Goal: Task Accomplishment & Management: Use online tool/utility

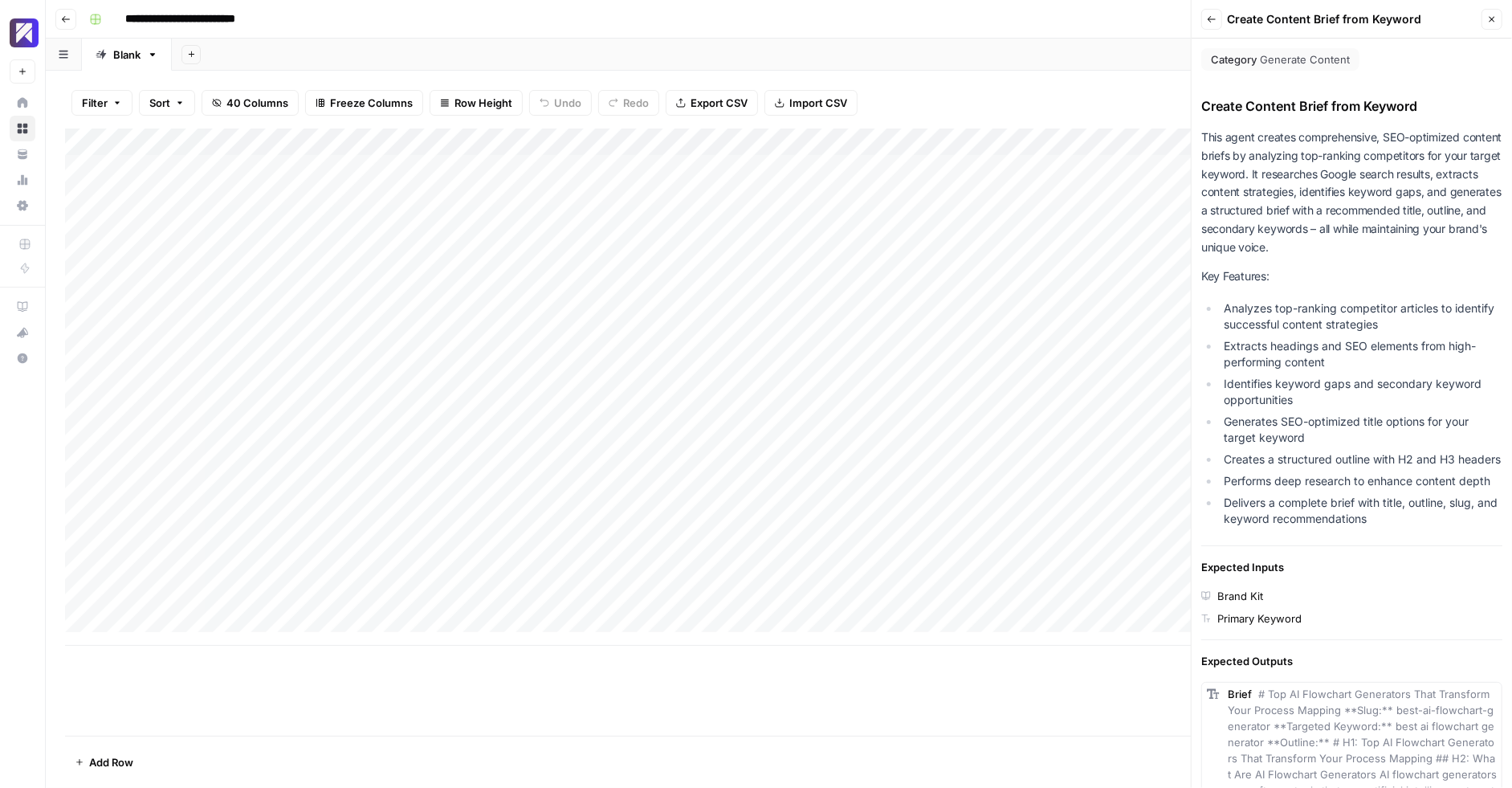
scroll to position [962, 0]
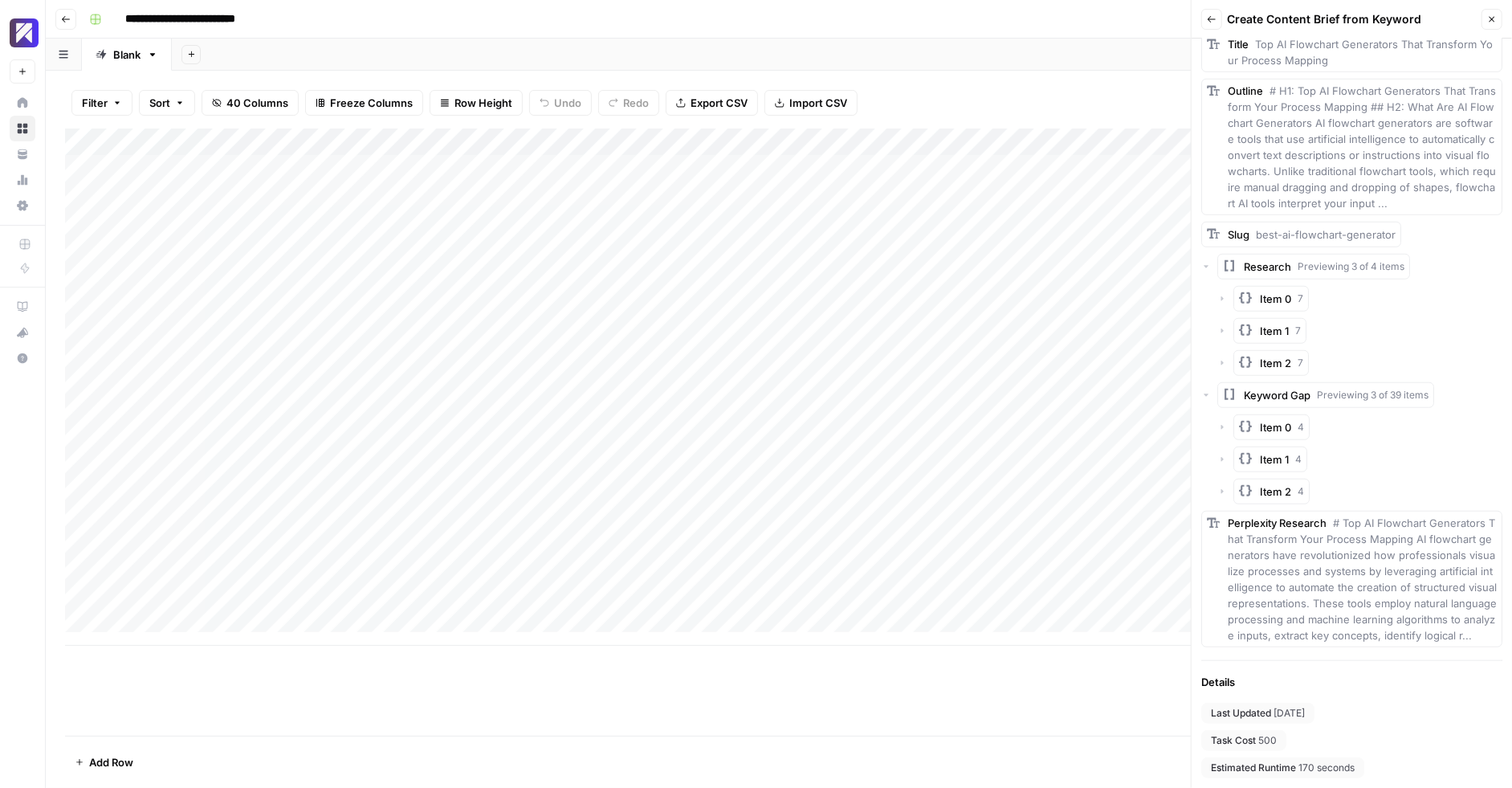
click at [1495, 23] on icon "button" at bounding box center [1492, 19] width 10 height 10
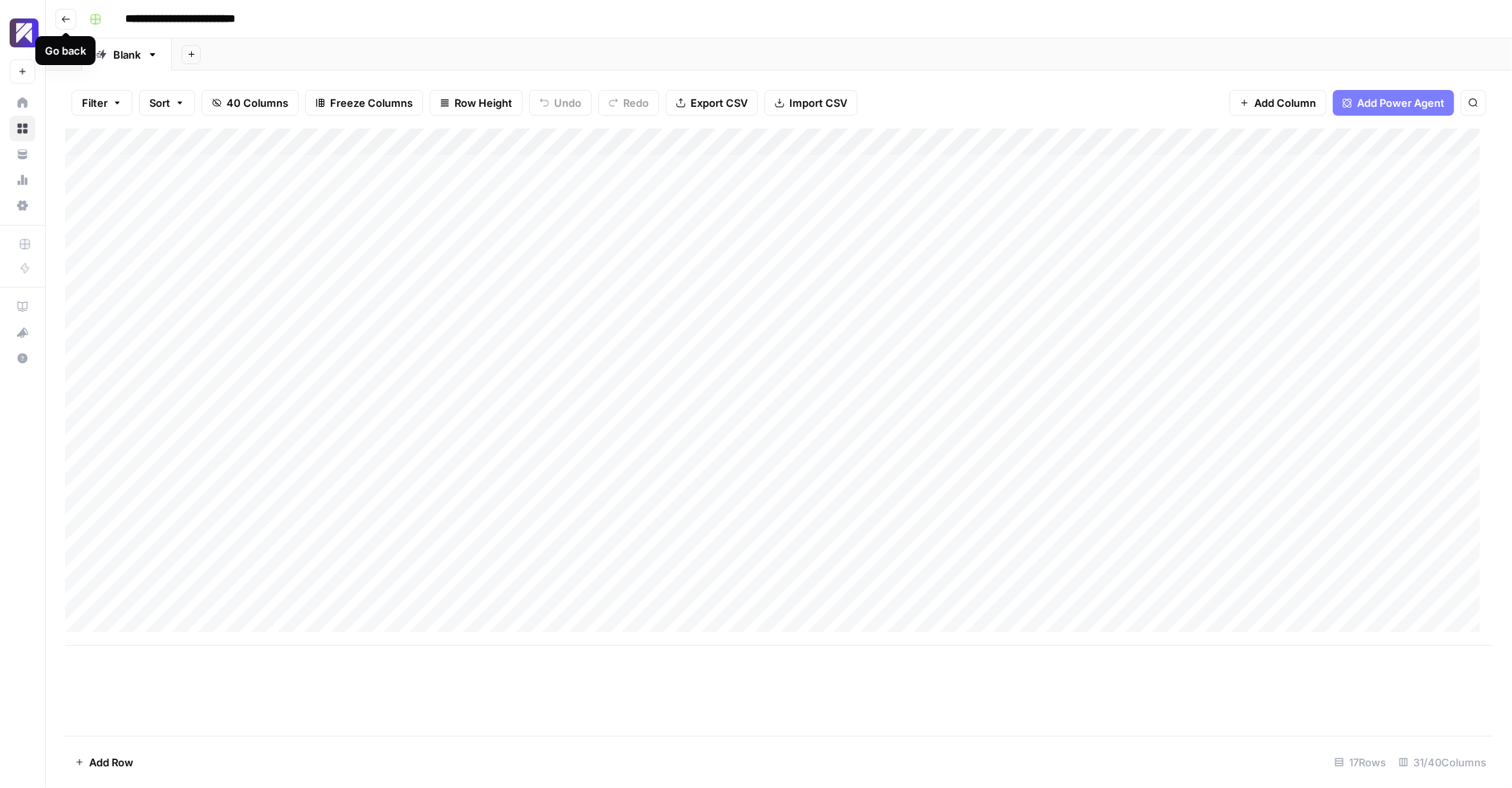
click at [62, 17] on icon "button" at bounding box center [66, 19] width 10 height 10
click at [67, 14] on icon "button" at bounding box center [66, 19] width 10 height 10
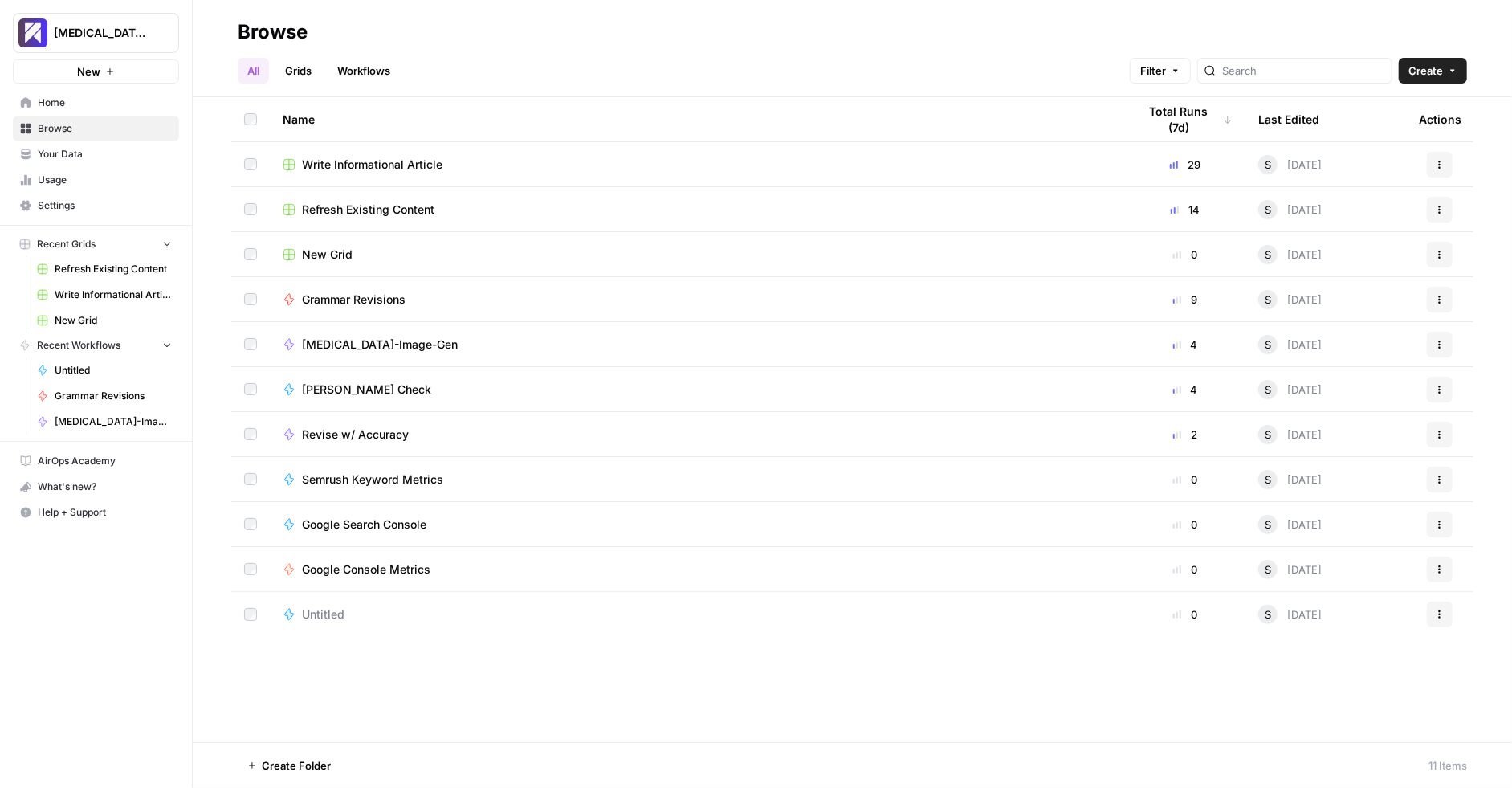
click at [446, 200] on td "Refresh Existing Content" at bounding box center [697, 209] width 855 height 44
click at [382, 205] on span "Refresh Existing Content" at bounding box center [368, 209] width 133 height 16
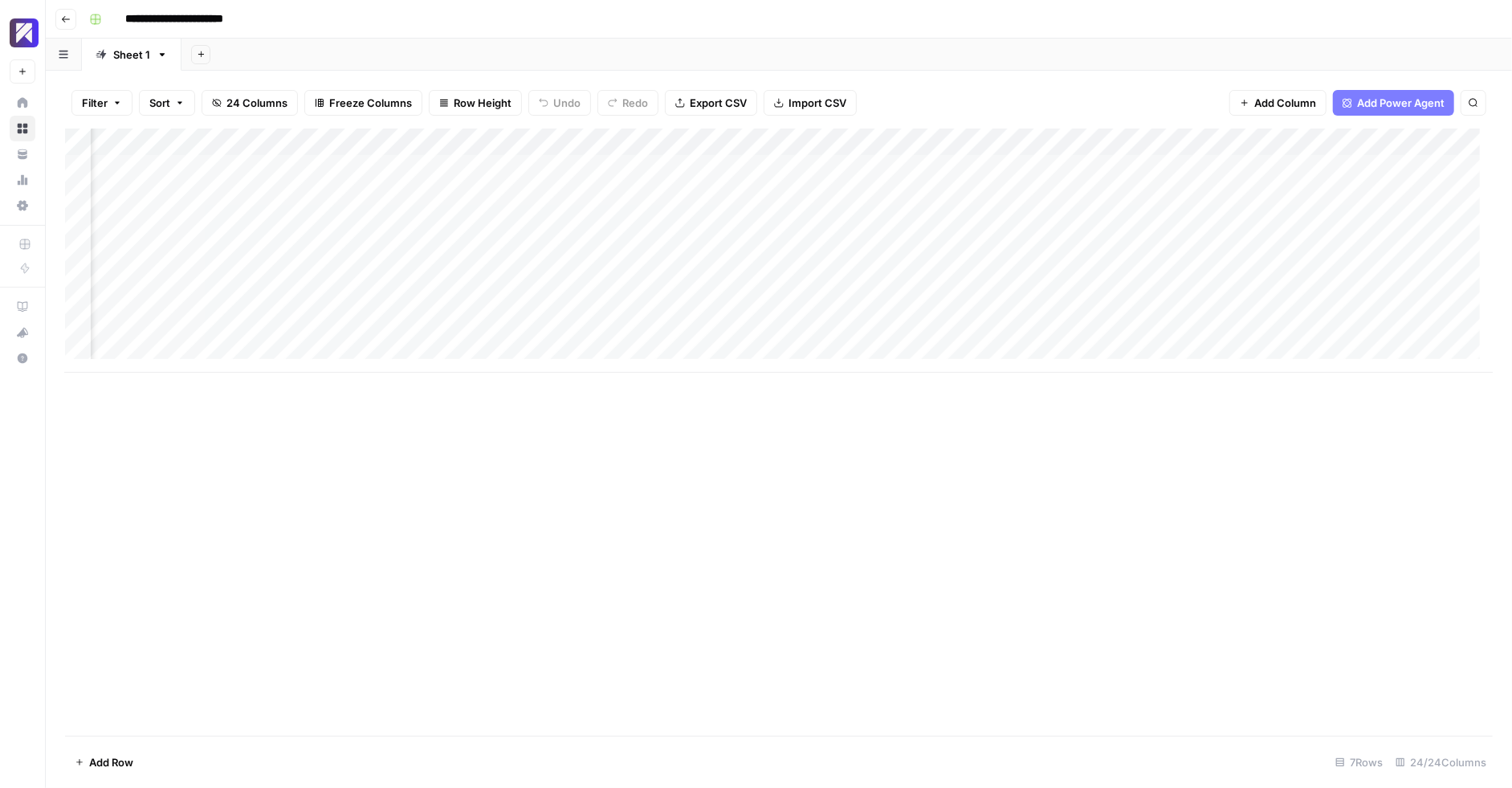
scroll to position [0, 3007]
click at [1435, 141] on span "Add Column" at bounding box center [1455, 142] width 56 height 14
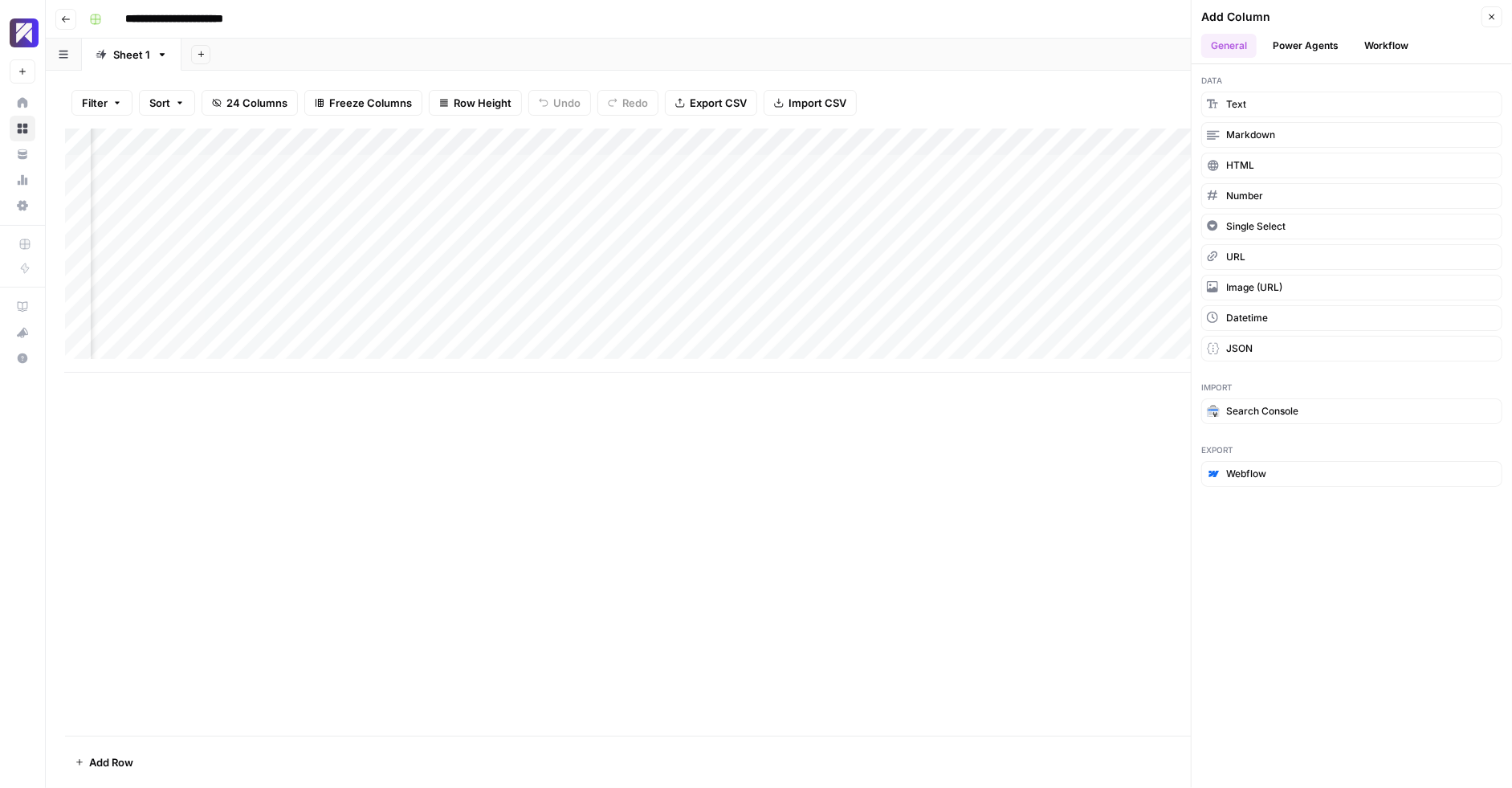
click at [1293, 40] on button "Power Agents" at bounding box center [1306, 45] width 85 height 24
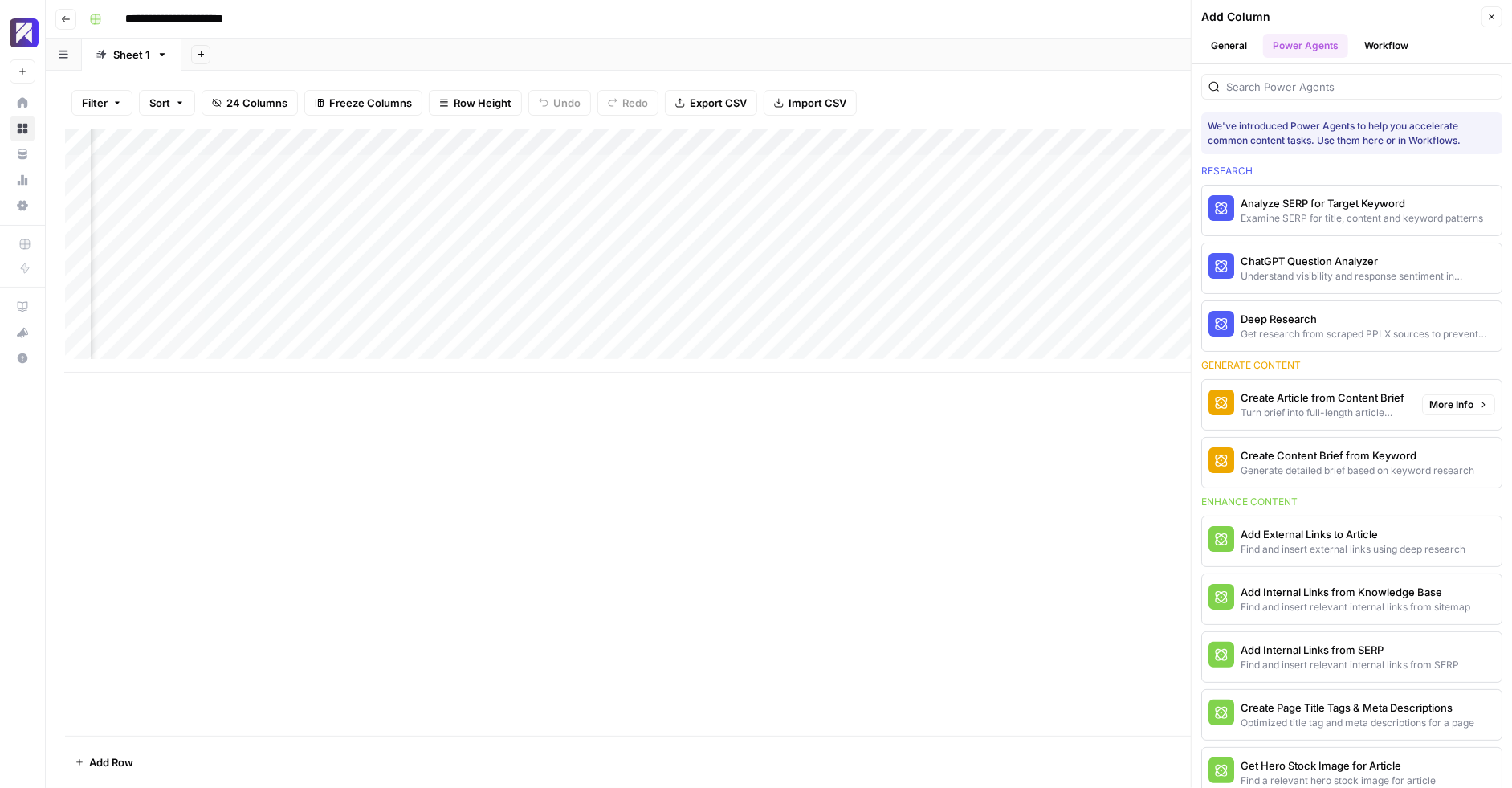
scroll to position [133, 0]
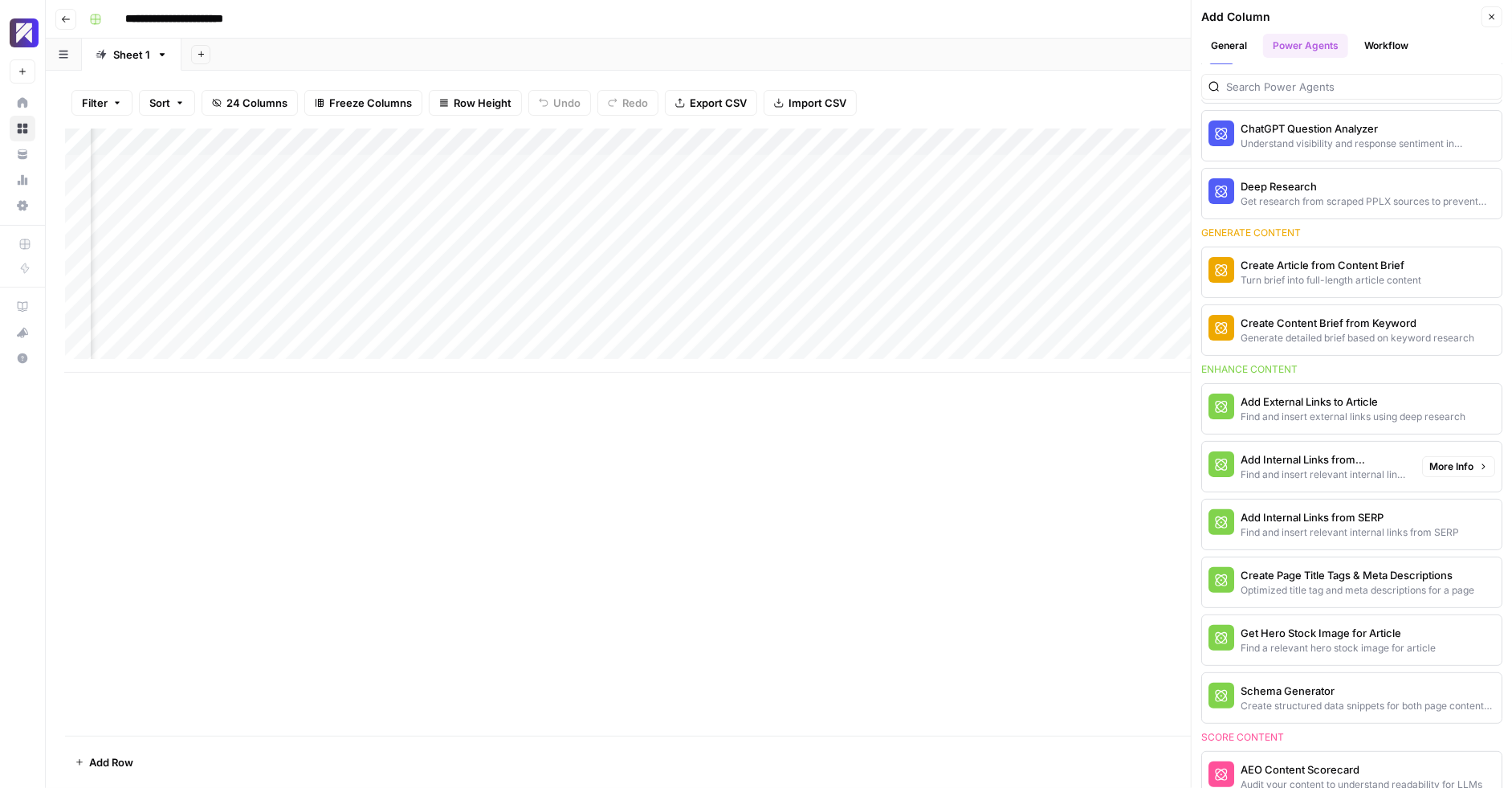
click at [1328, 467] on div "Find and insert relevant internal links from sitemap" at bounding box center [1325, 474] width 169 height 14
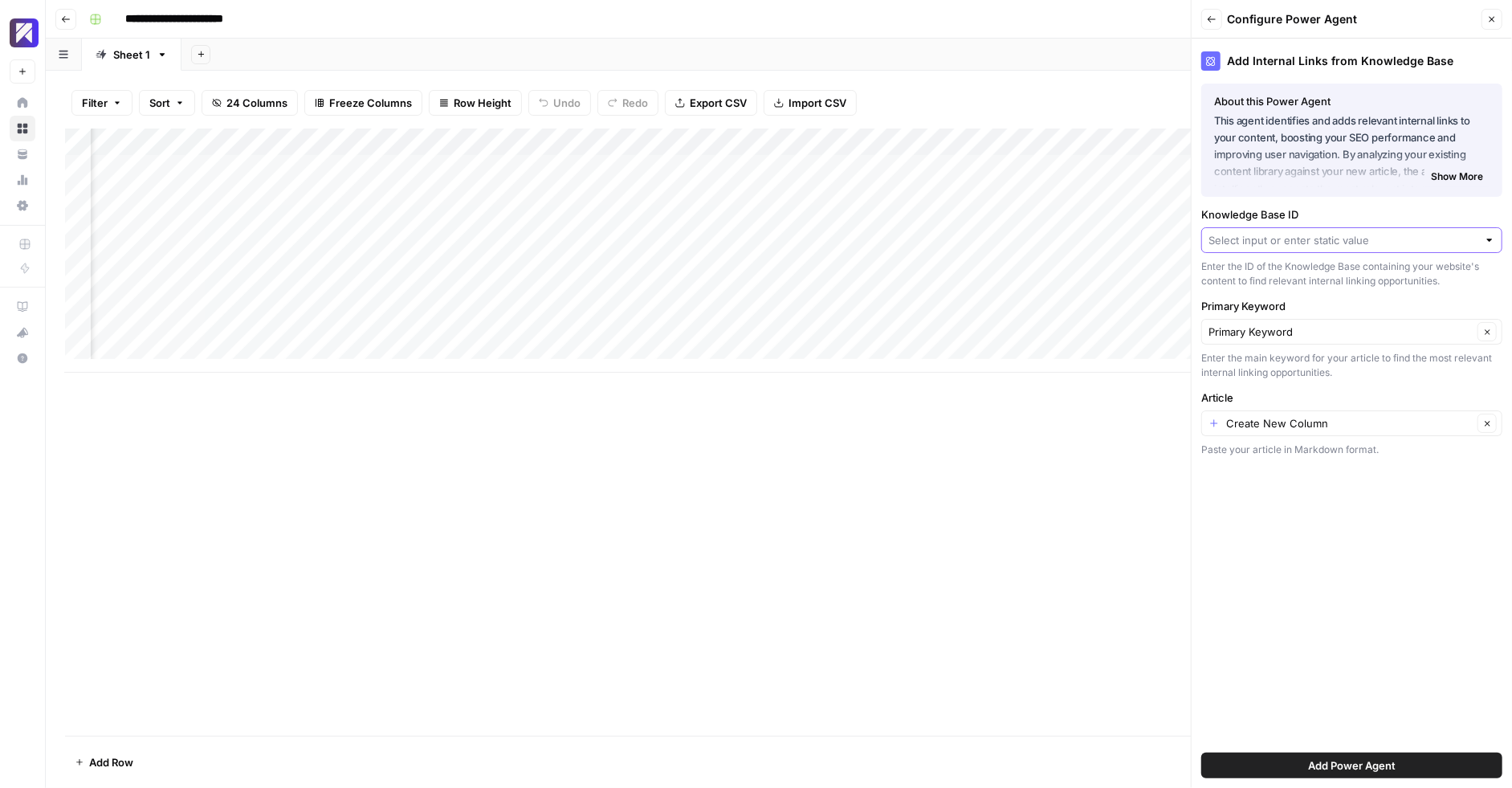
click at [1338, 237] on input "Knowledge Base ID" at bounding box center [1343, 240] width 269 height 16
click at [1308, 298] on span "[MEDICAL_DATA] Sitemap" at bounding box center [1348, 299] width 267 height 16
type input "[MEDICAL_DATA] Sitemap"
click at [1354, 327] on input "Primary Keyword" at bounding box center [1341, 331] width 264 height 16
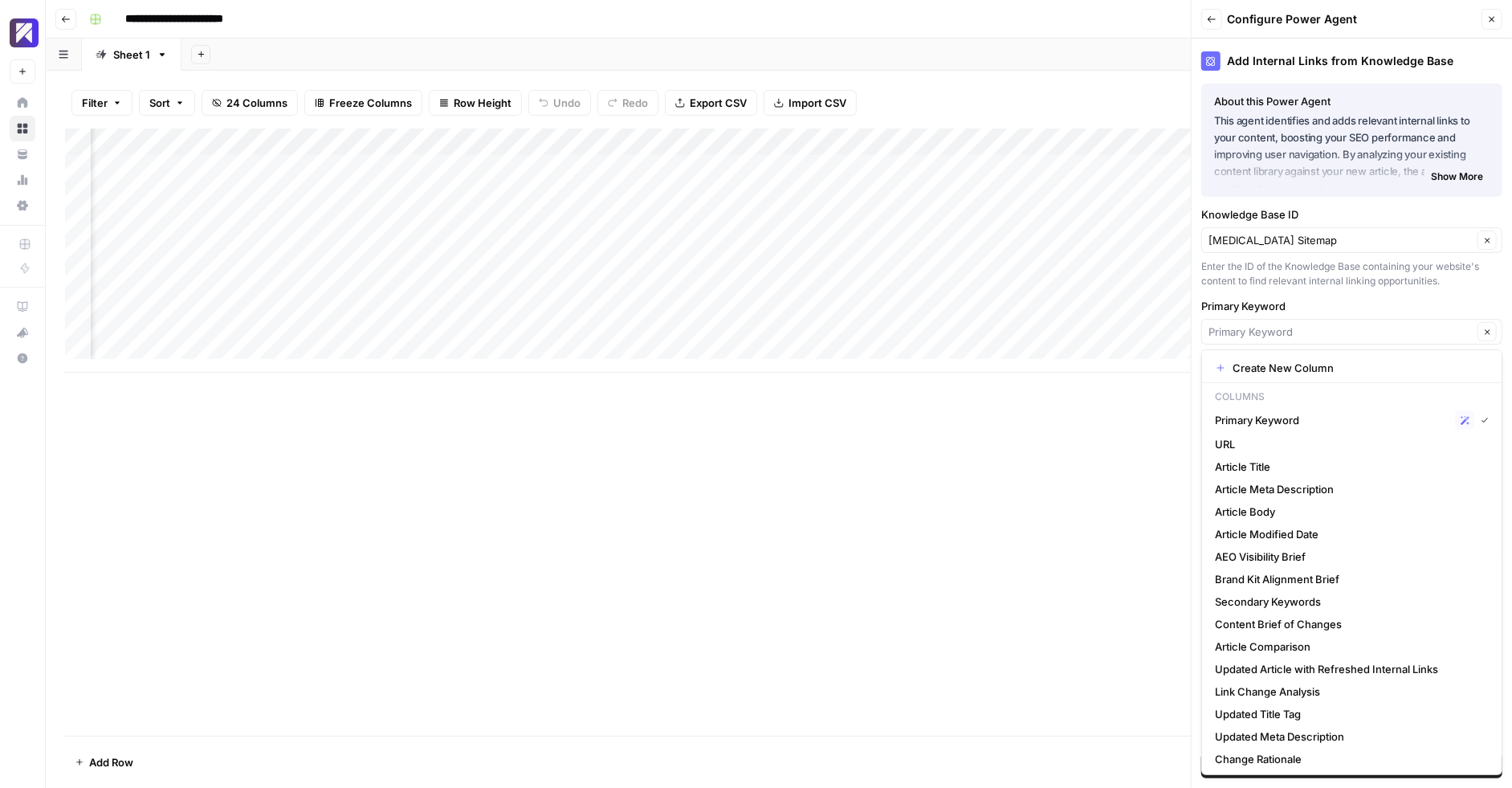
scroll to position [0, 1569]
click at [1342, 428] on div "Primary Keyword Possible Match" at bounding box center [1352, 419] width 274 height 19
type input "Primary Keyword"
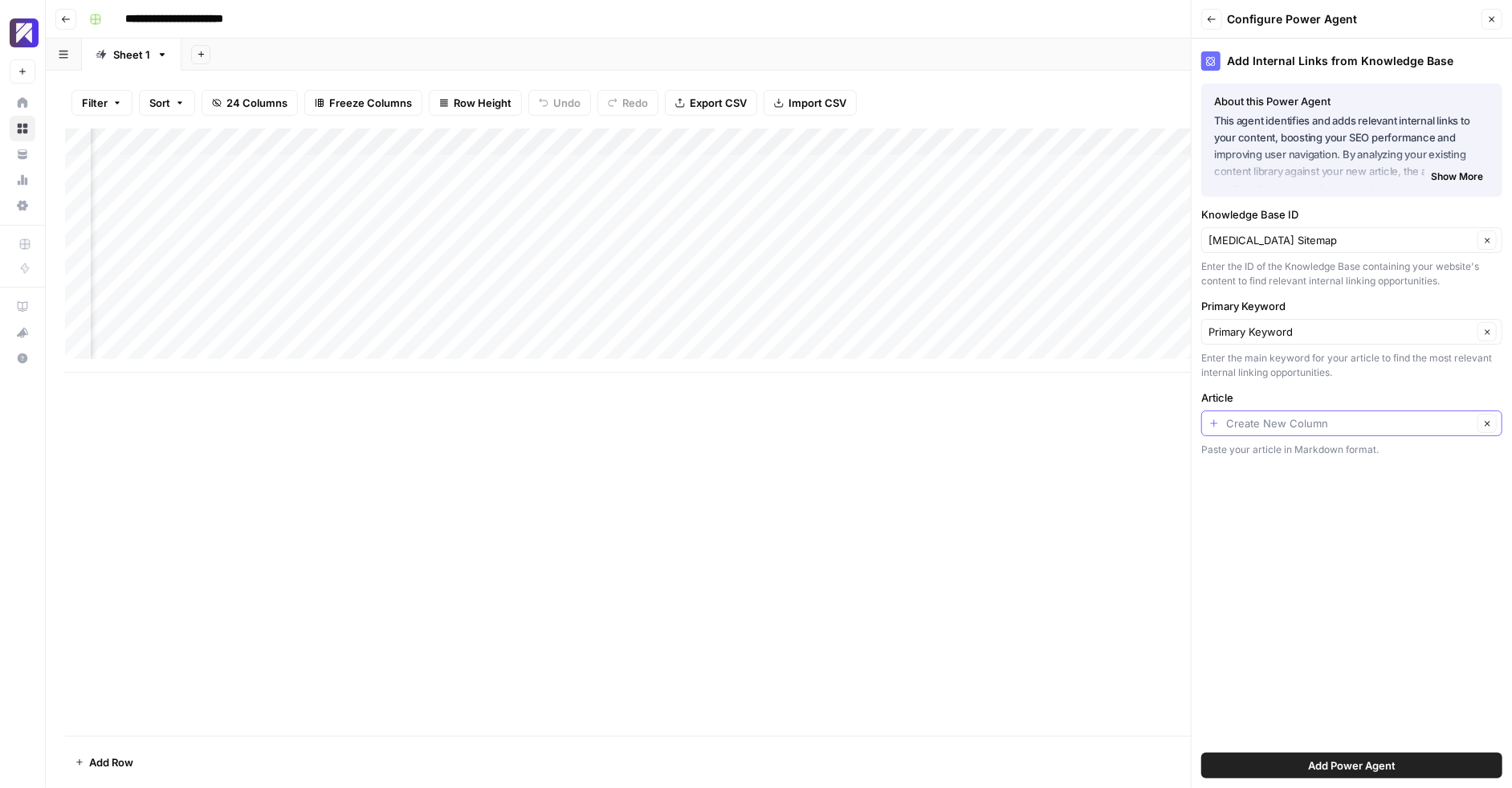
click at [1429, 428] on input "Article" at bounding box center [1349, 422] width 246 height 16
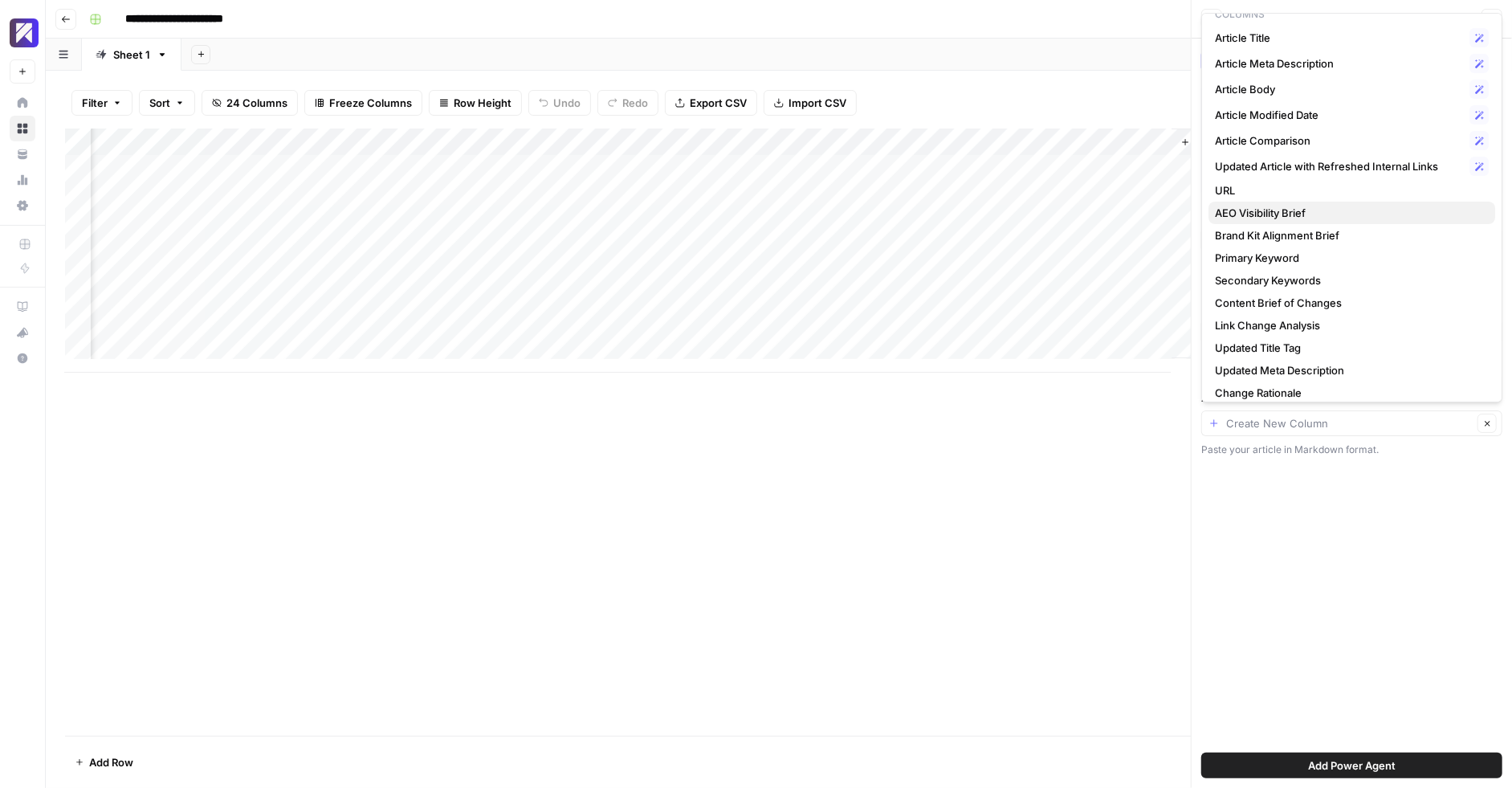
scroll to position [53, 0]
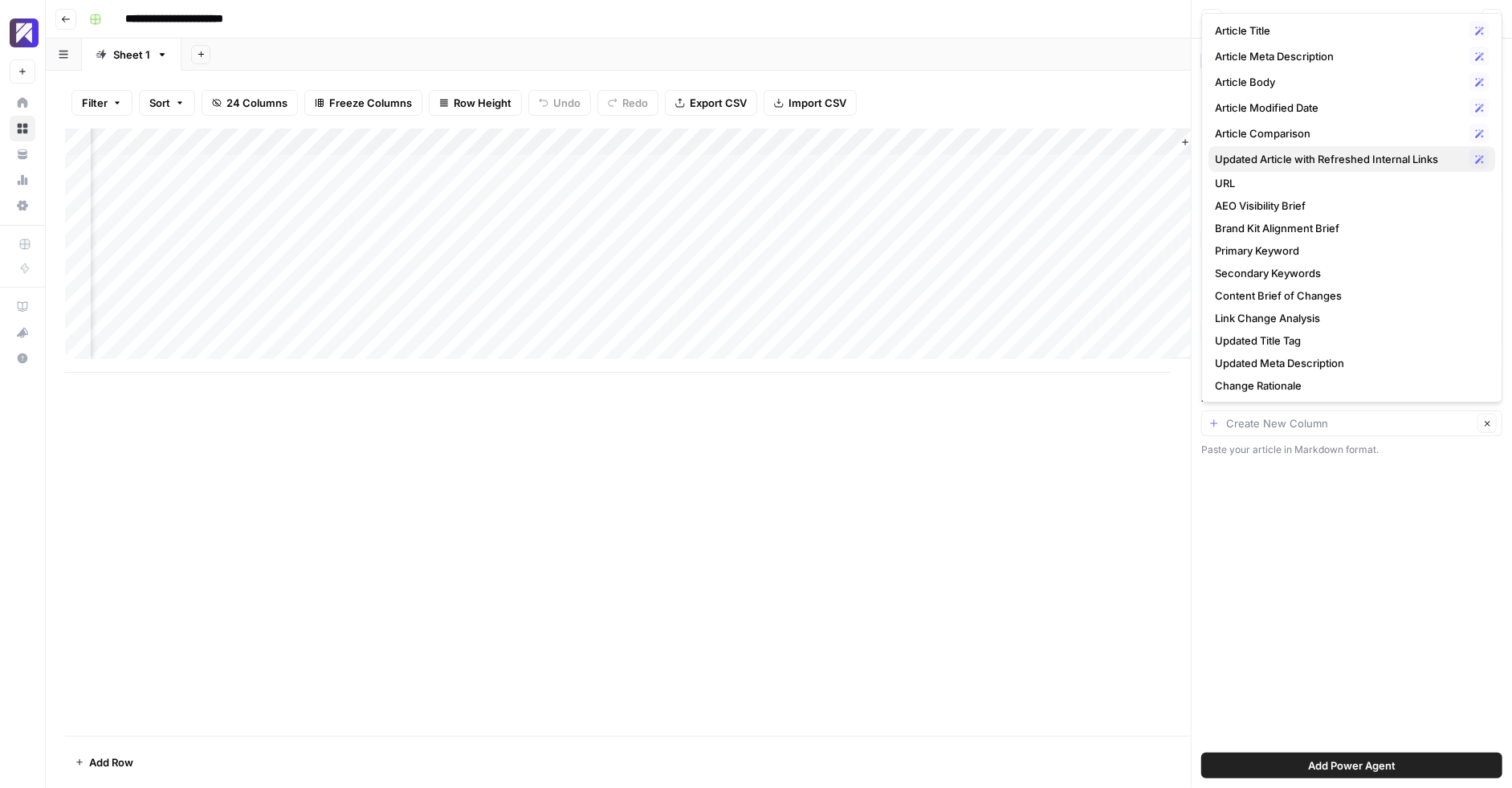
click at [1340, 153] on span "Updated Article with Refreshed Internal Links" at bounding box center [1338, 159] width 248 height 16
type input "Updated Article with Refreshed Internal Links"
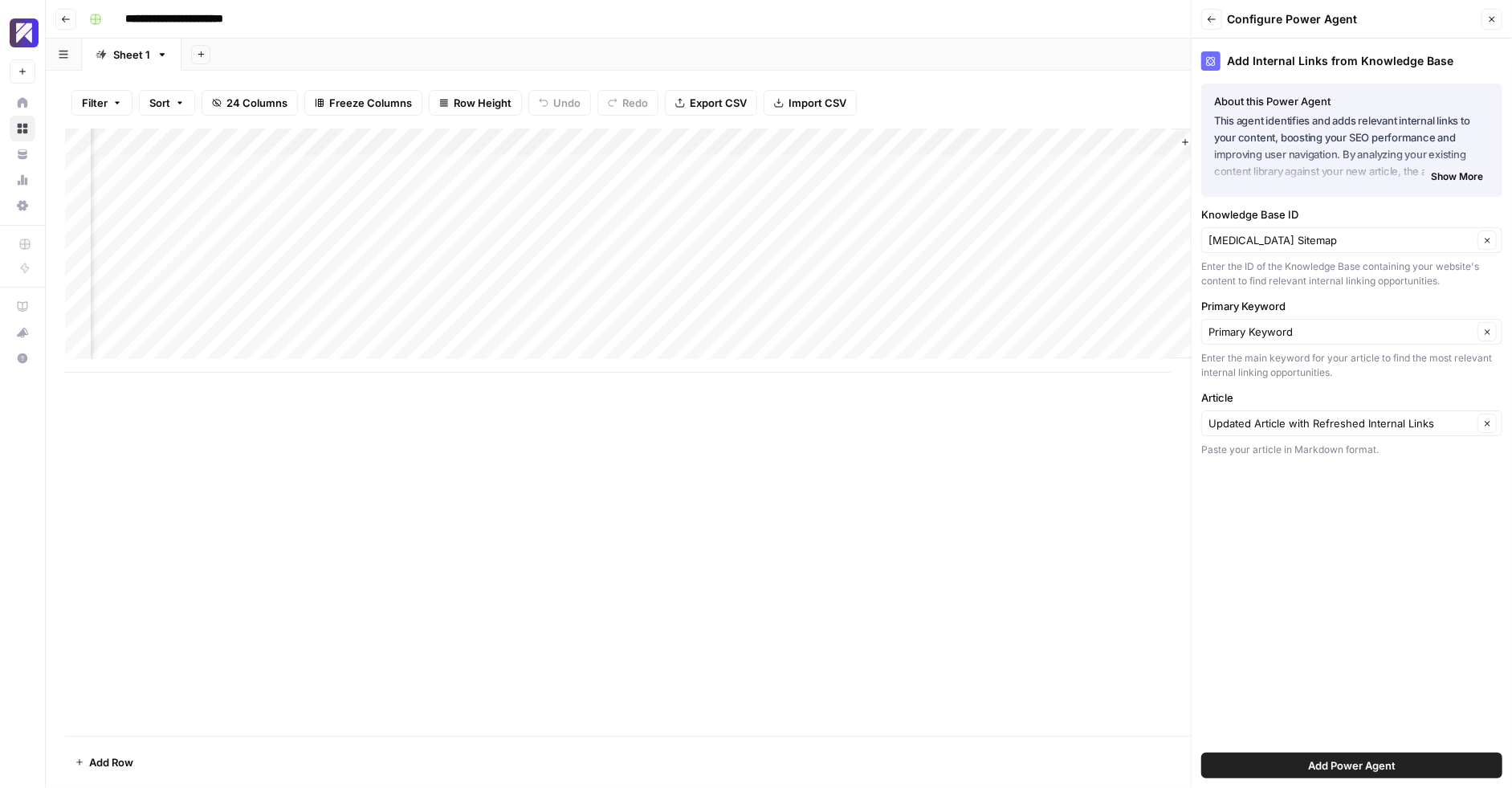
click at [1292, 760] on button "Add Power Agent" at bounding box center [1352, 765] width 301 height 26
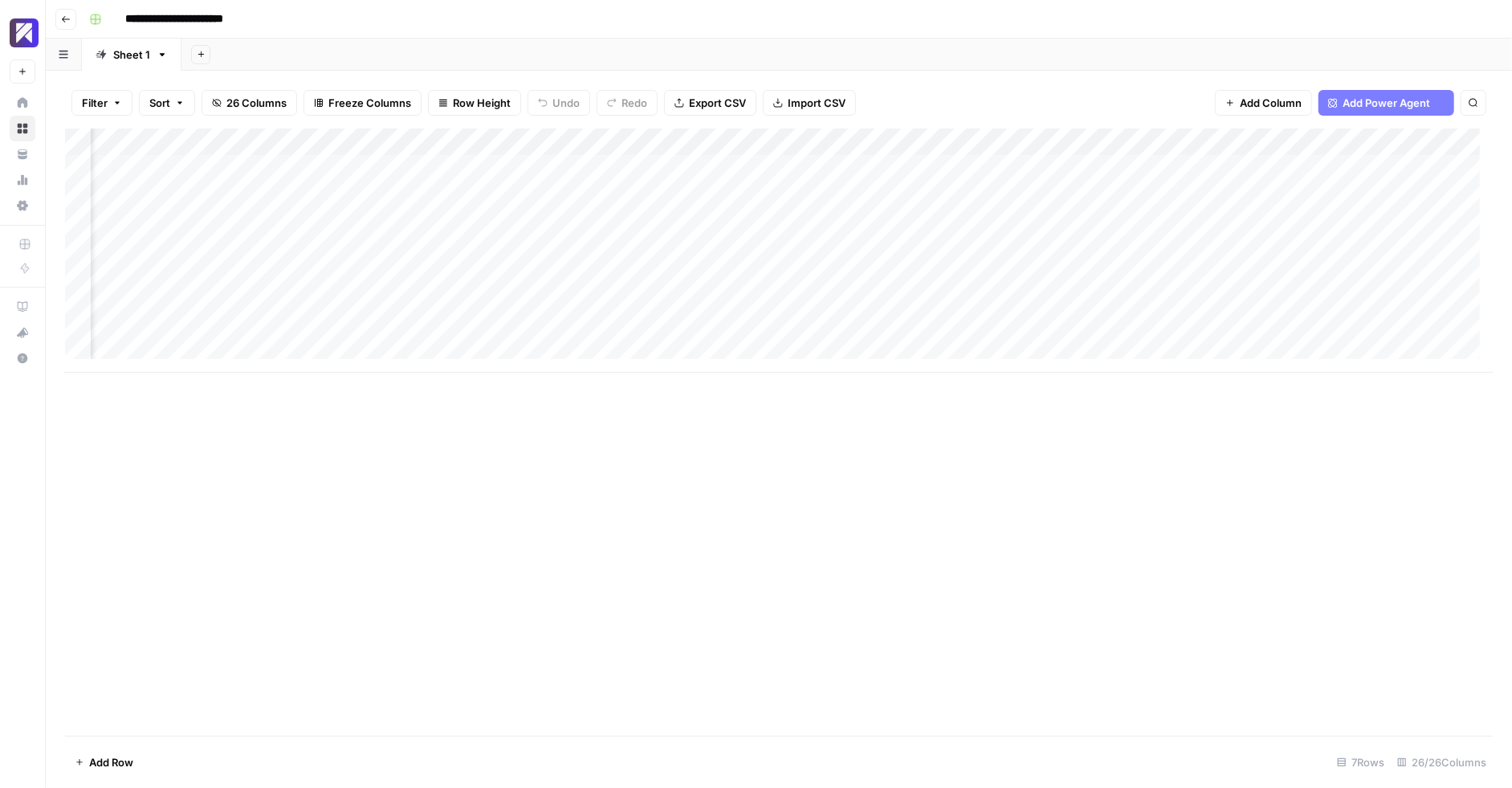
scroll to position [0, 3183]
click at [1292, 332] on div "Add Column" at bounding box center [779, 250] width 1428 height 244
click at [1109, 447] on div "Add Column" at bounding box center [779, 432] width 1428 height 607
click at [1161, 525] on div "Add Column" at bounding box center [779, 432] width 1428 height 607
